Goal: Information Seeking & Learning: Learn about a topic

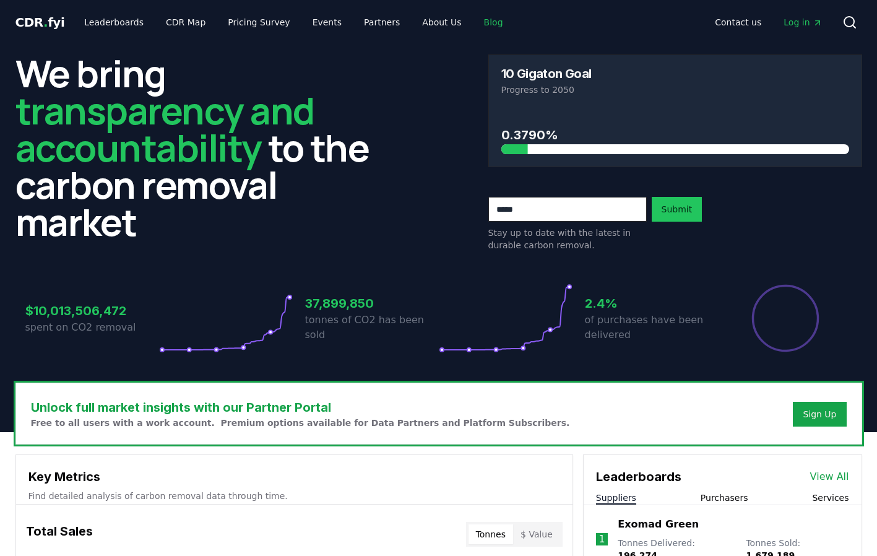
click at [487, 20] on link "Blog" at bounding box center [493, 22] width 39 height 22
click at [474, 22] on link "Blog" at bounding box center [493, 22] width 39 height 22
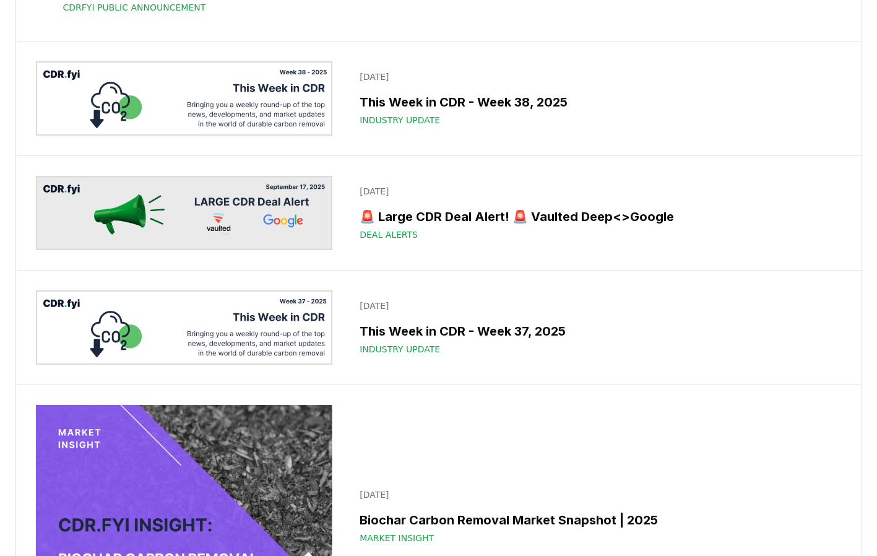
scroll to position [165, 0]
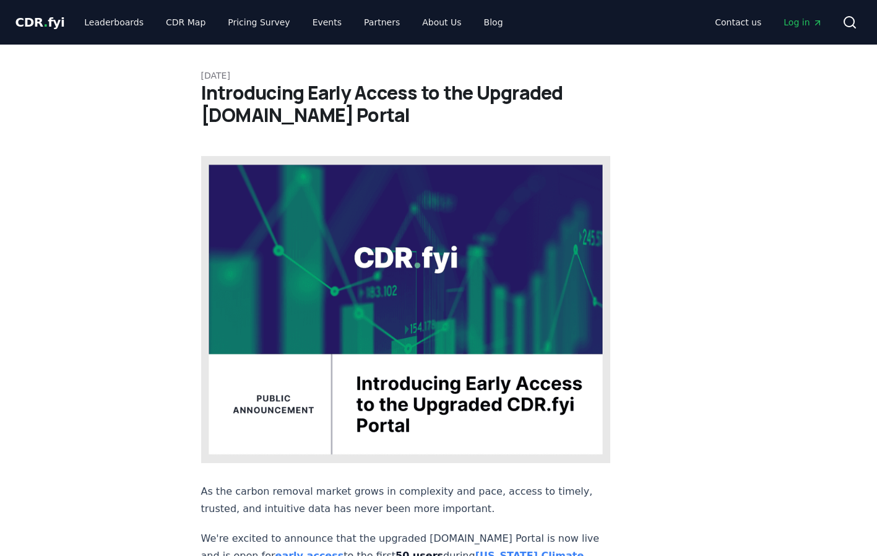
click at [805, 28] on span "Log in" at bounding box center [802, 22] width 38 height 12
click at [258, 25] on link "Pricing Survey" at bounding box center [259, 22] width 82 height 22
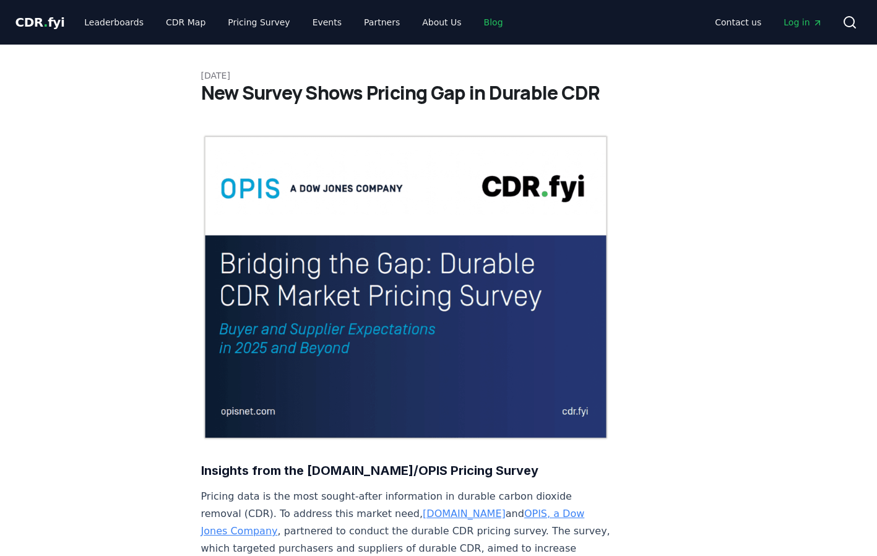
click at [474, 22] on link "Blog" at bounding box center [493, 22] width 39 height 22
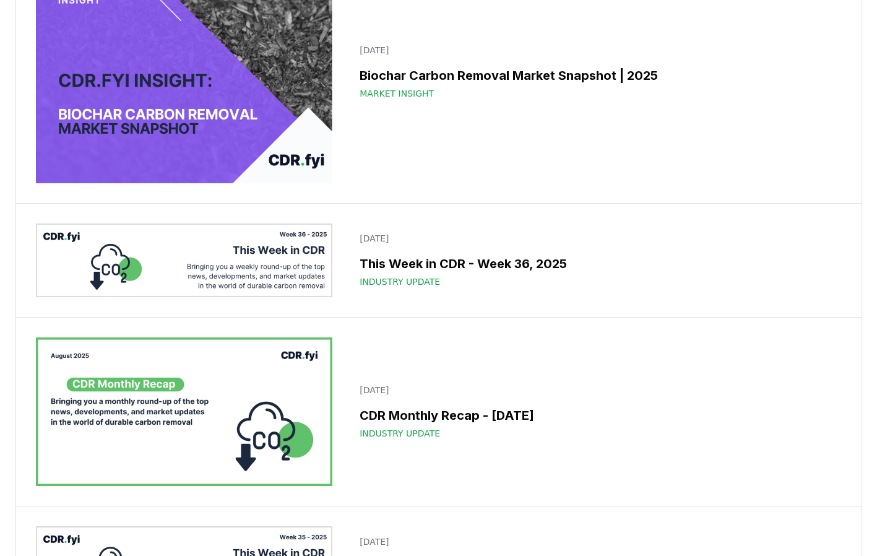
scroll to position [610, 0]
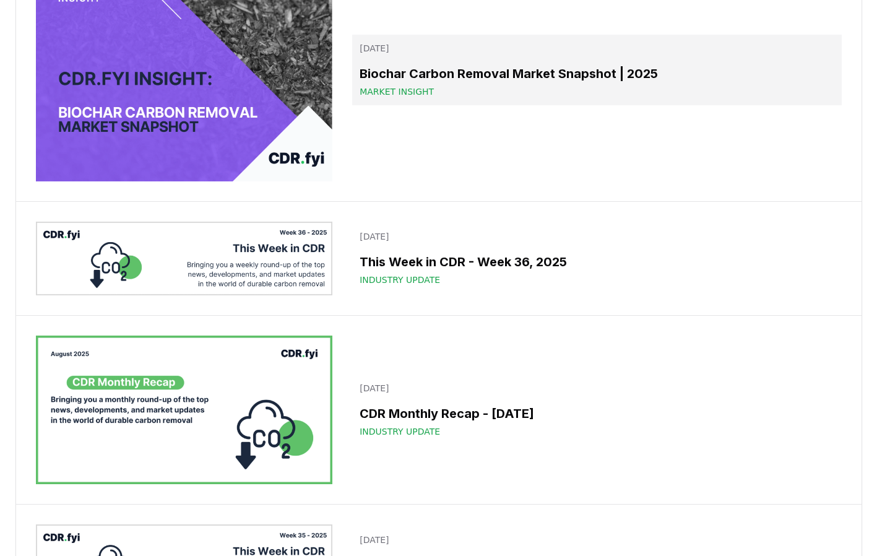
click at [536, 83] on h3 "Biochar Carbon Removal Market Snapshot | 2025" at bounding box center [597, 73] width 474 height 19
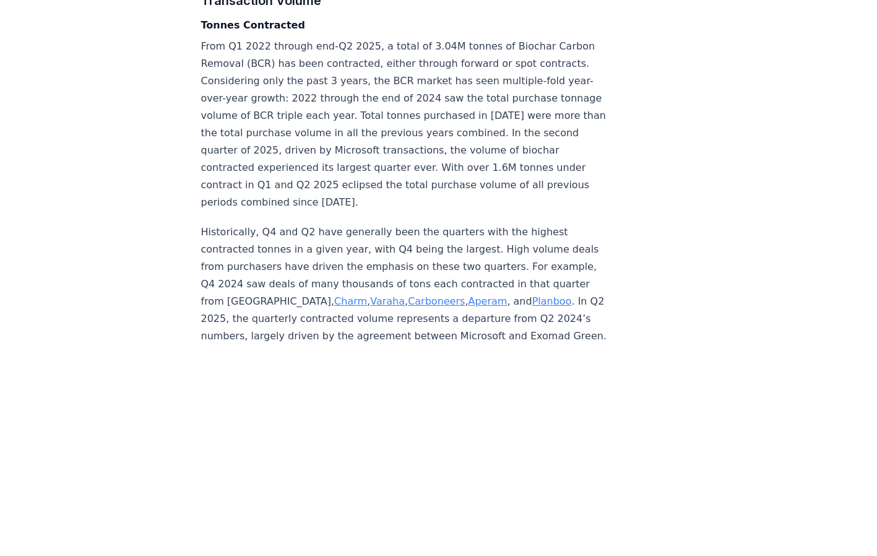
scroll to position [2739, 0]
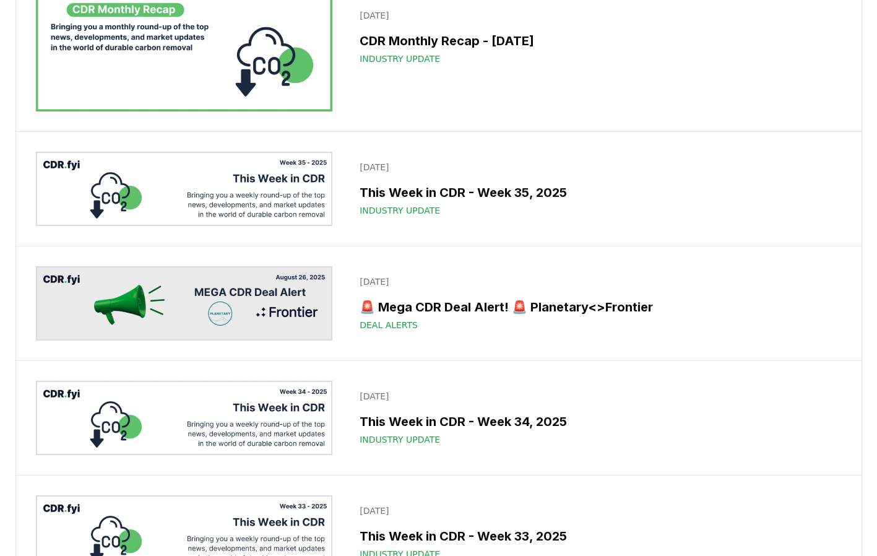
scroll to position [988, 0]
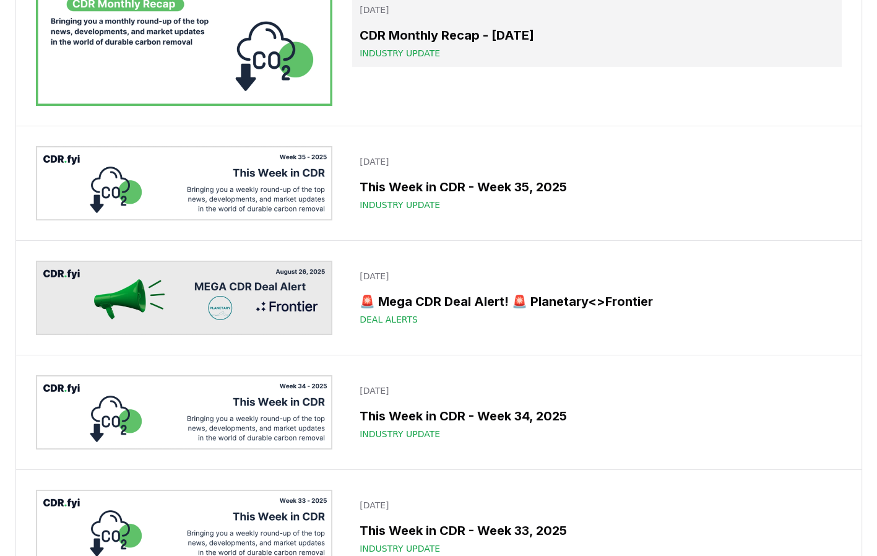
click at [517, 45] on h3 "CDR Monthly Recap - [DATE]" at bounding box center [597, 35] width 474 height 19
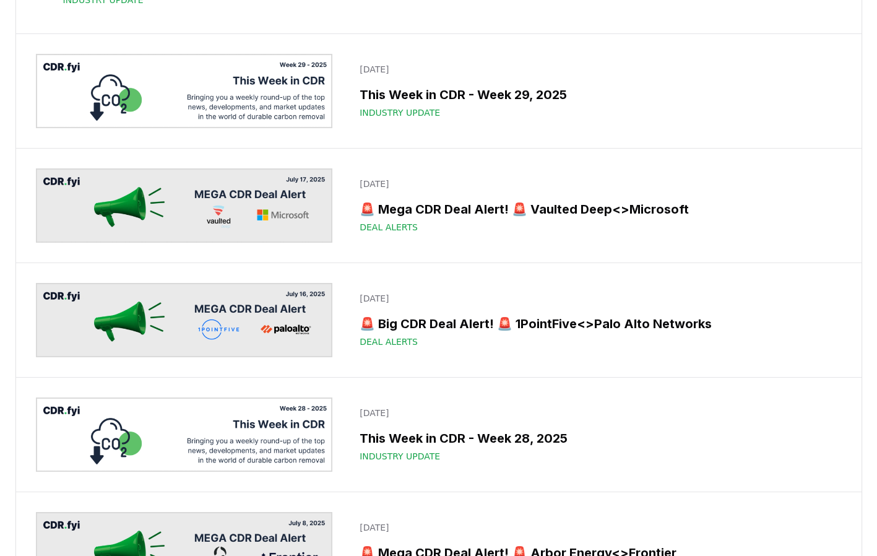
scroll to position [2093, 0]
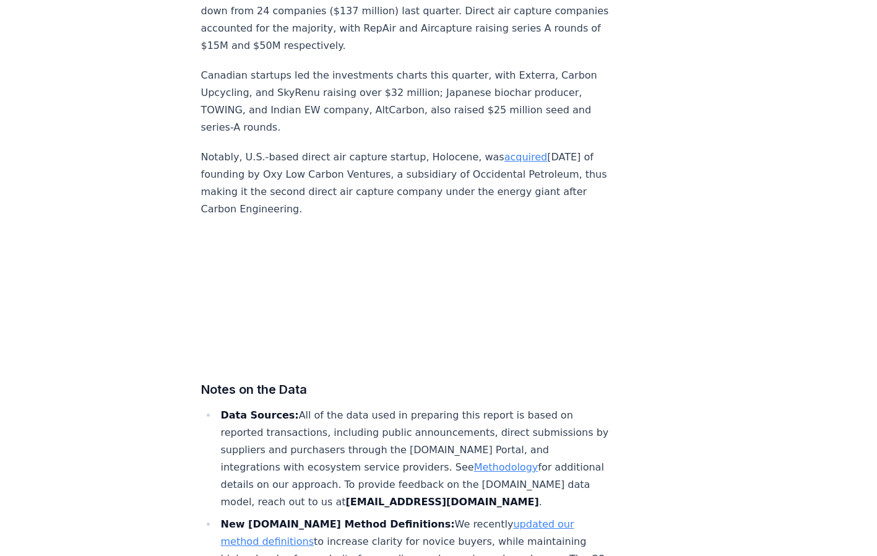
scroll to position [7568, 0]
